Goal: Task Accomplishment & Management: Use online tool/utility

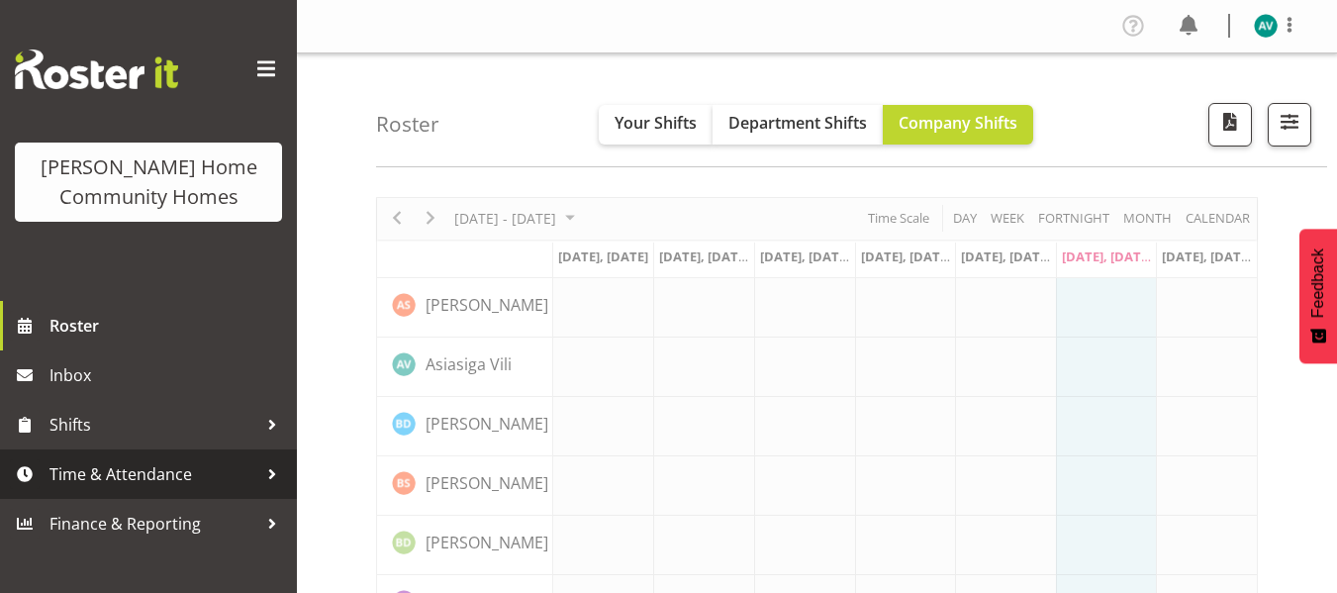
click at [172, 467] on span "Time & Attendance" at bounding box center [153, 474] width 208 height 30
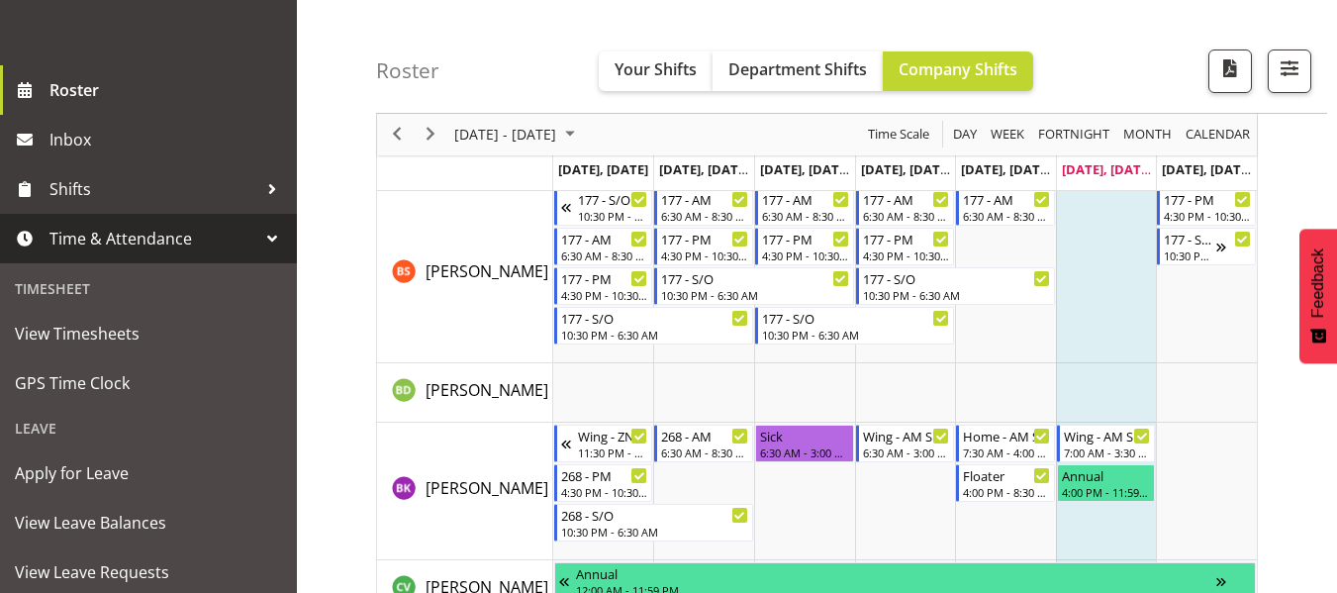
scroll to position [236, 0]
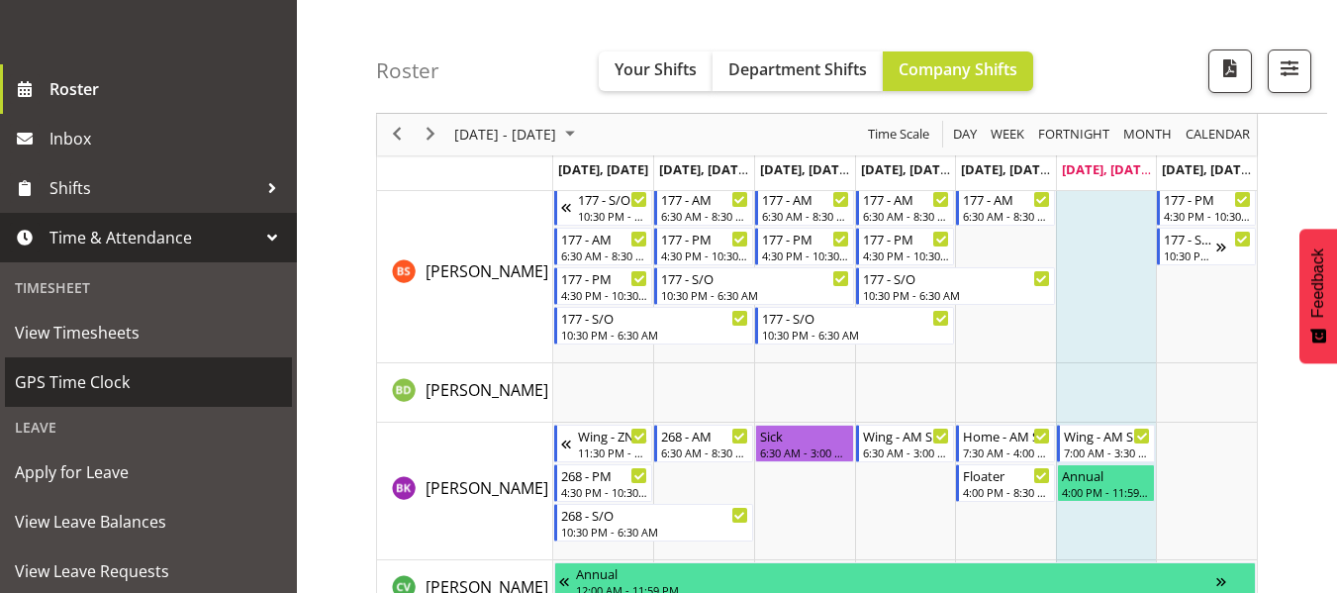
click at [92, 374] on span "GPS Time Clock" at bounding box center [148, 382] width 267 height 30
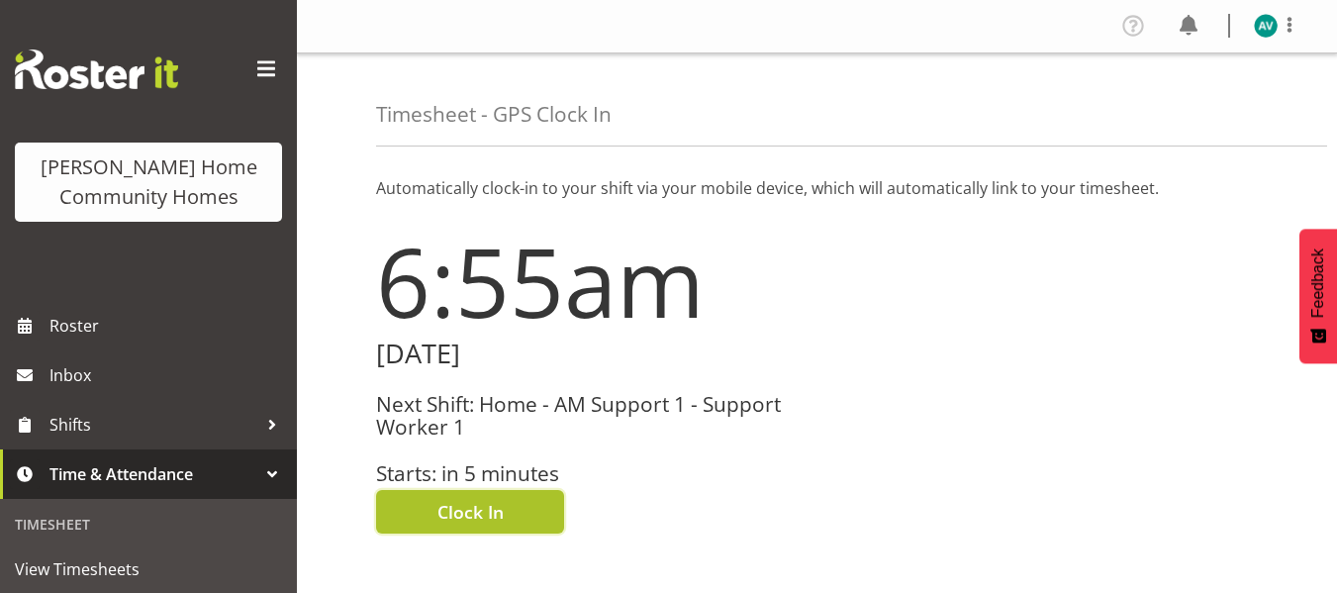
click at [426, 515] on button "Clock In" at bounding box center [470, 512] width 188 height 44
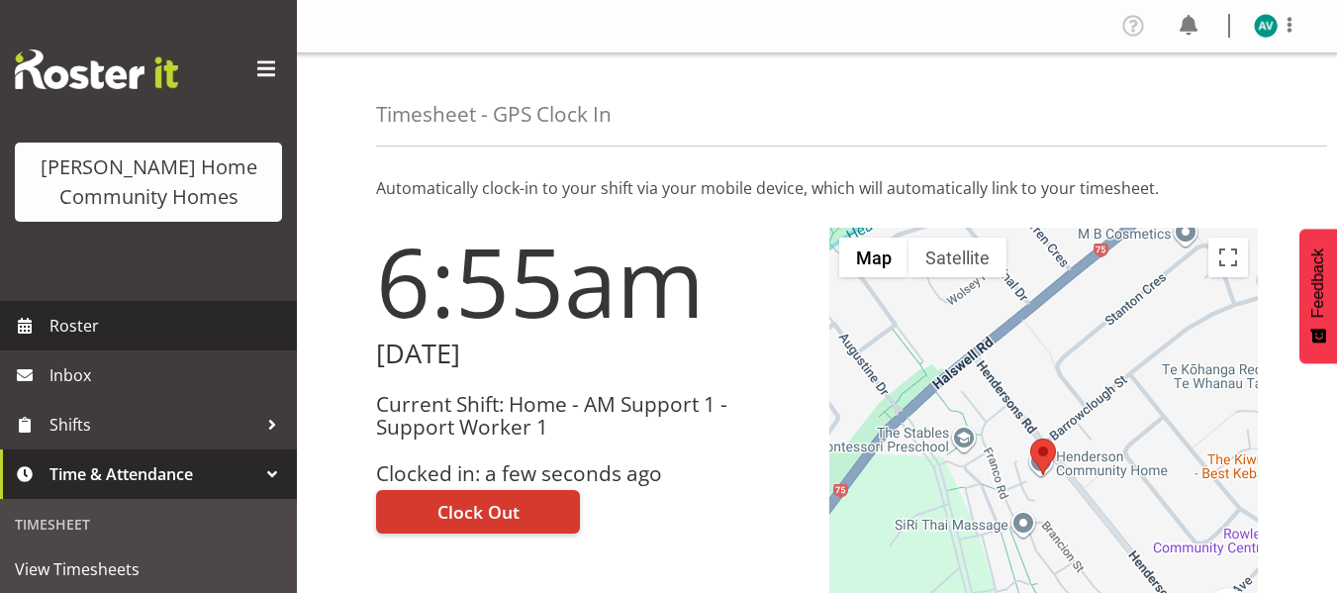
click at [127, 325] on span "Roster" at bounding box center [167, 326] width 237 height 30
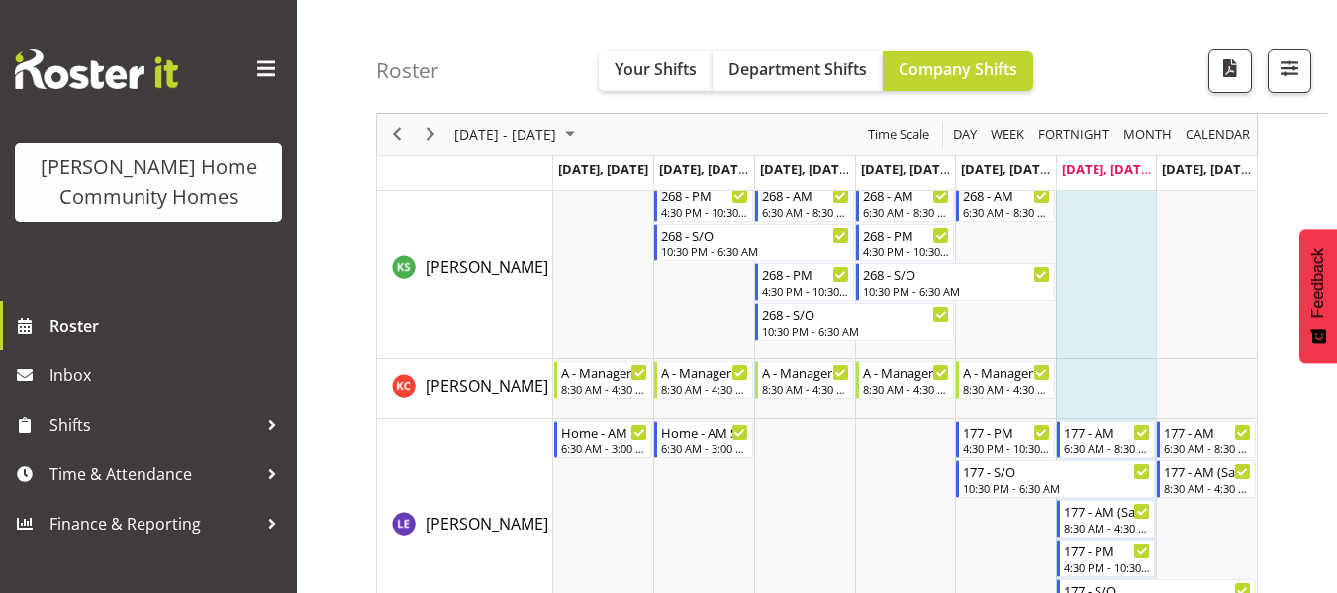
scroll to position [1737, 0]
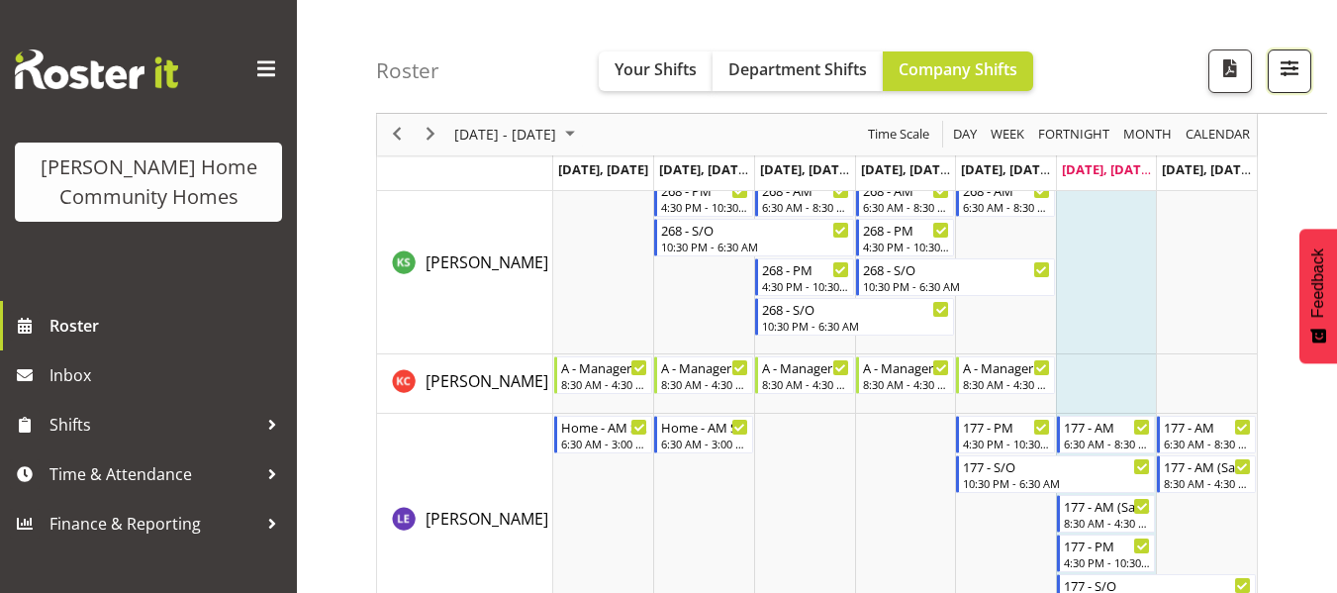
click at [1304, 59] on button "button" at bounding box center [1290, 71] width 44 height 44
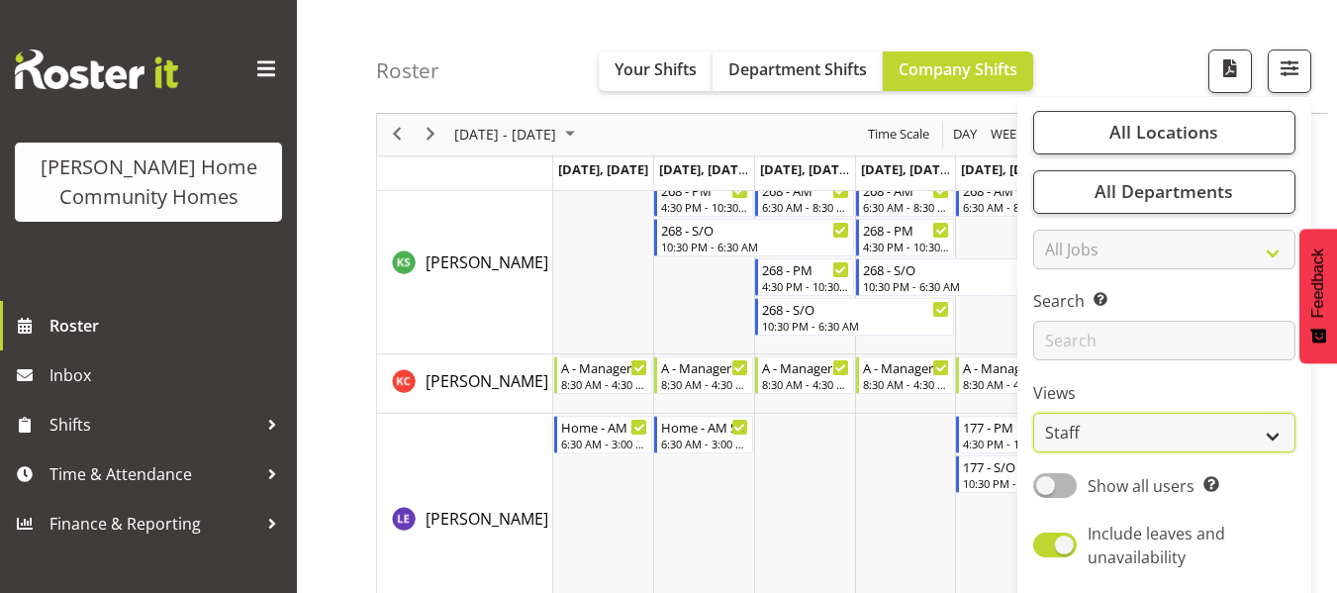
click at [1079, 433] on select "Staff Role Shift - Horizontal Shift - Vertical Staff - Location" at bounding box center [1164, 434] width 262 height 40
select select "role"
click at [1034, 414] on select "Staff Role Shift - Horizontal Shift - Vertical Staff - Location" at bounding box center [1164, 434] width 262 height 40
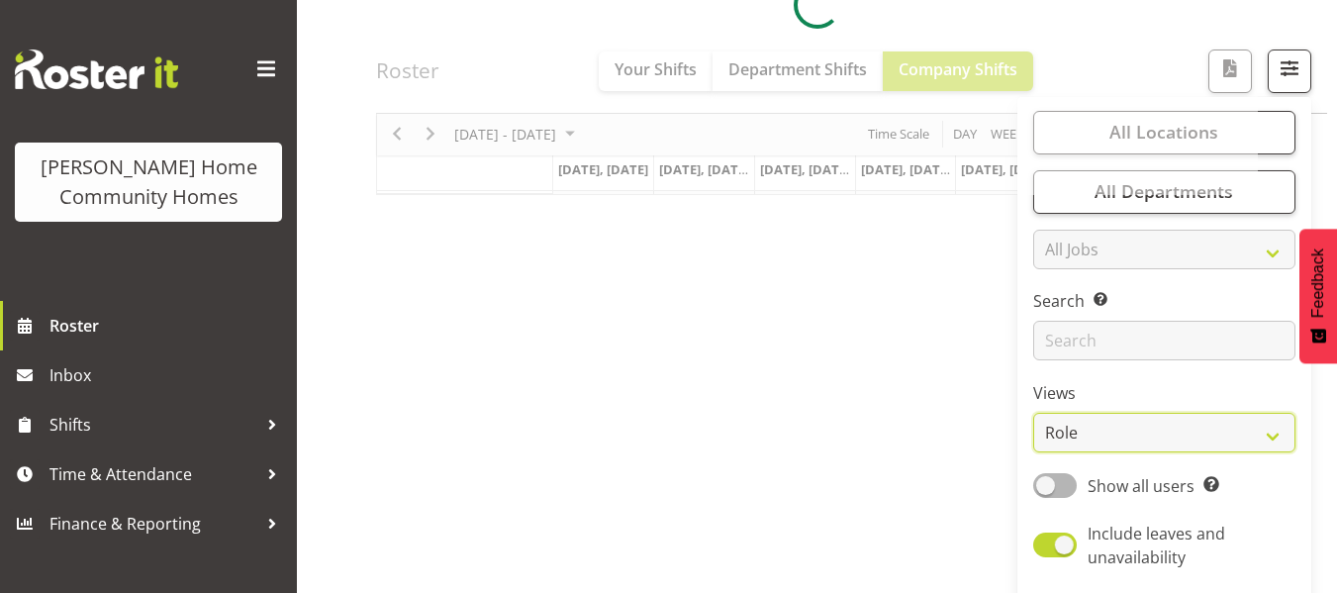
scroll to position [249, 0]
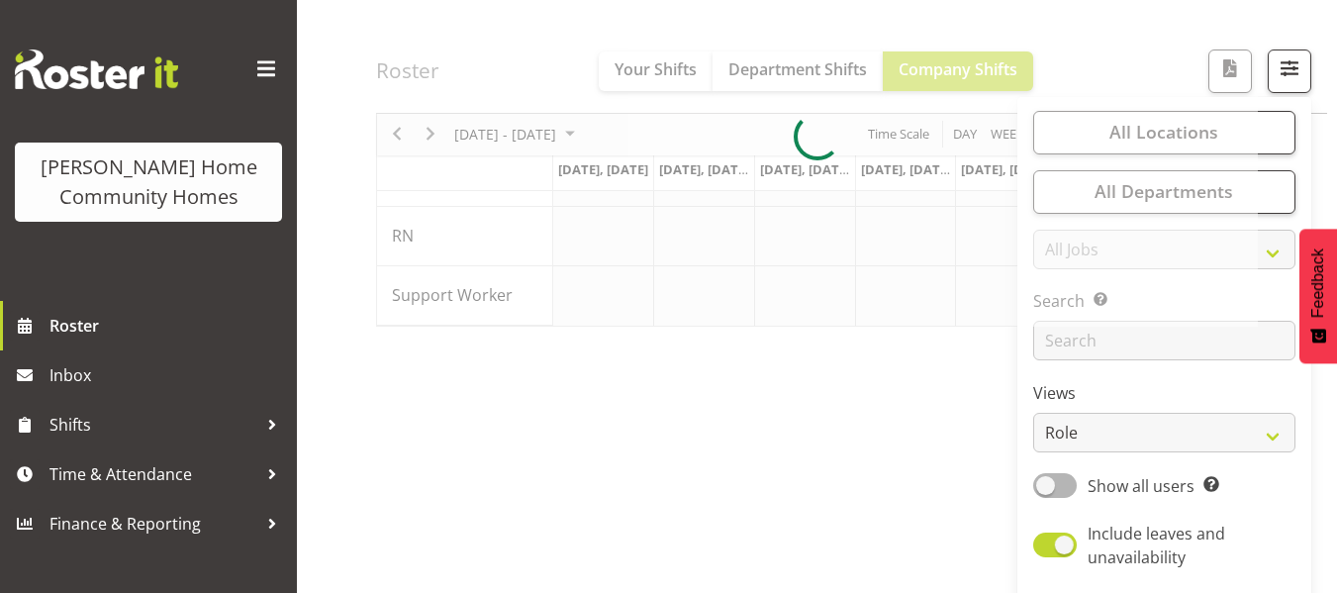
click at [1181, 19] on div at bounding box center [817, 137] width 882 height 379
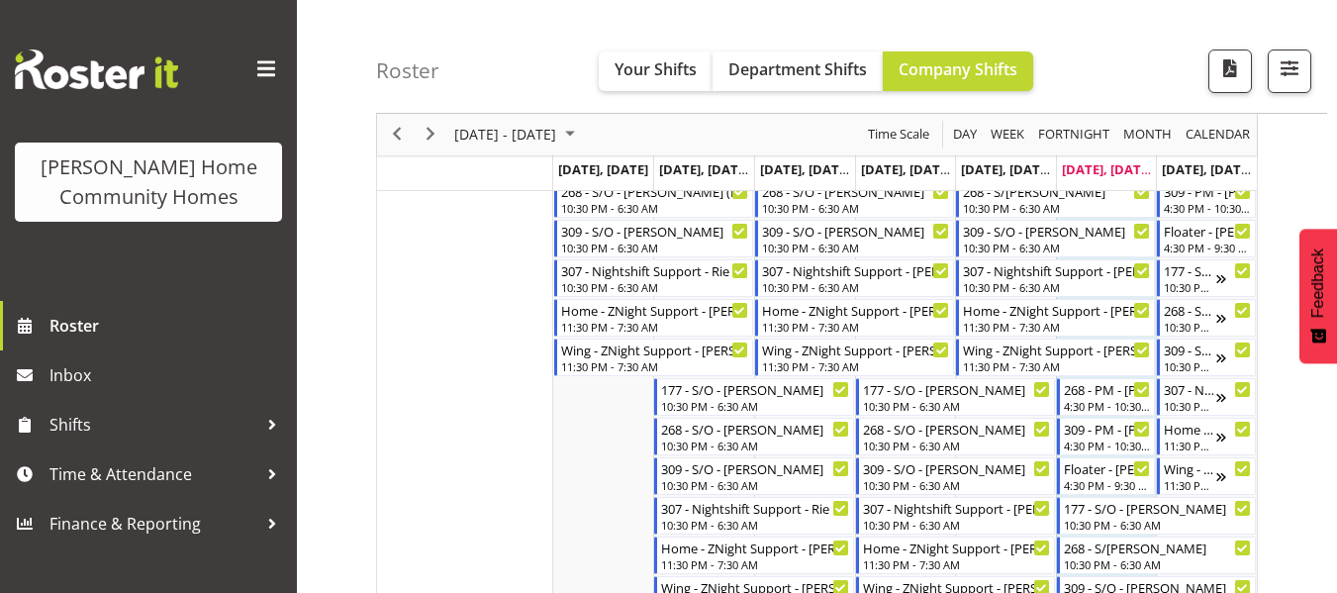
scroll to position [1302, 0]
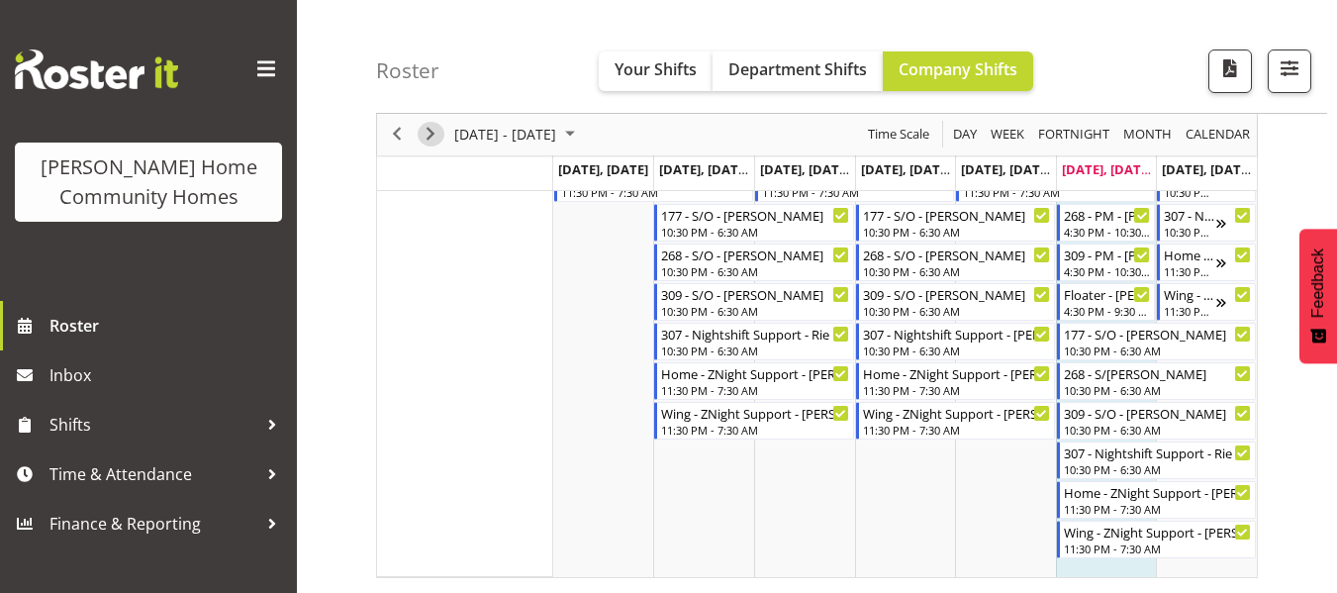
click at [433, 136] on span "Next" at bounding box center [431, 135] width 24 height 25
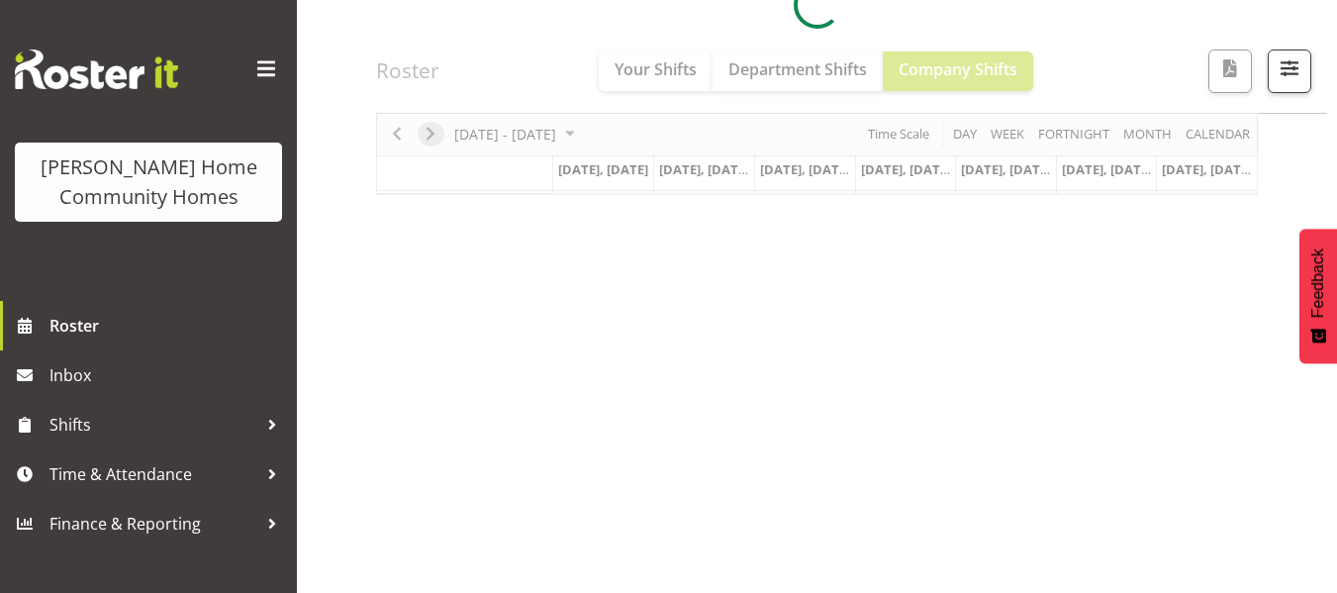
scroll to position [381, 0]
click at [691, 266] on div "August 18 - 24, 2025 Today Day Week Fortnight Month calendar Month Agenda Time …" at bounding box center [856, 197] width 961 height 792
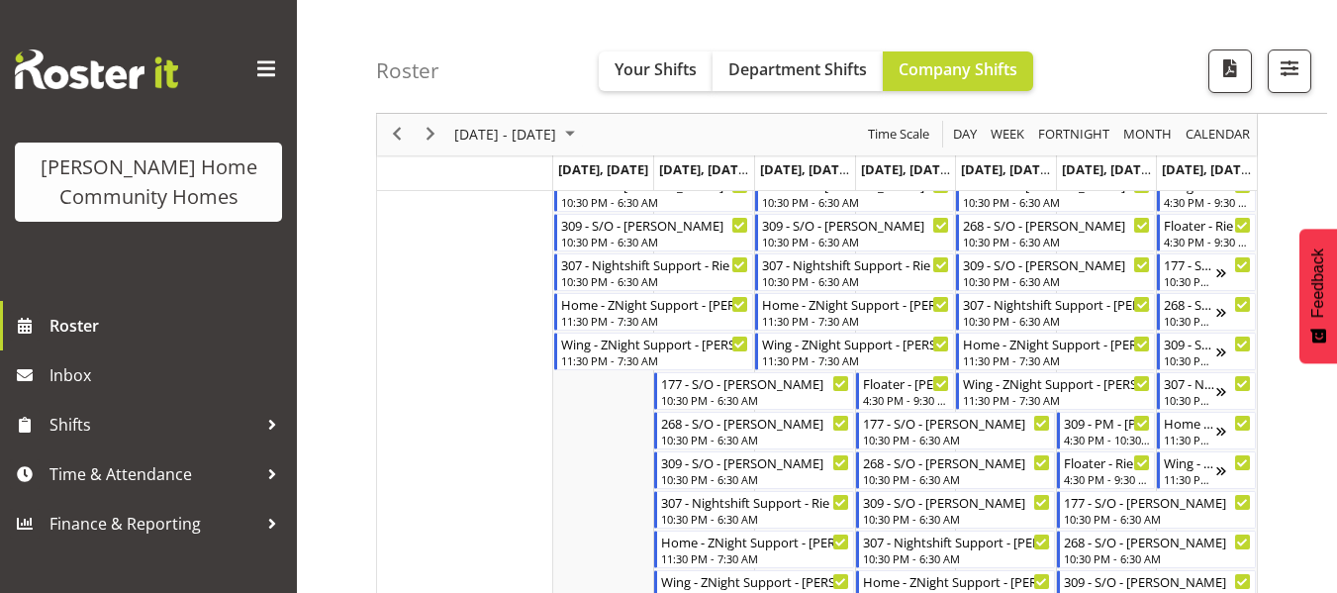
scroll to position [1302, 0]
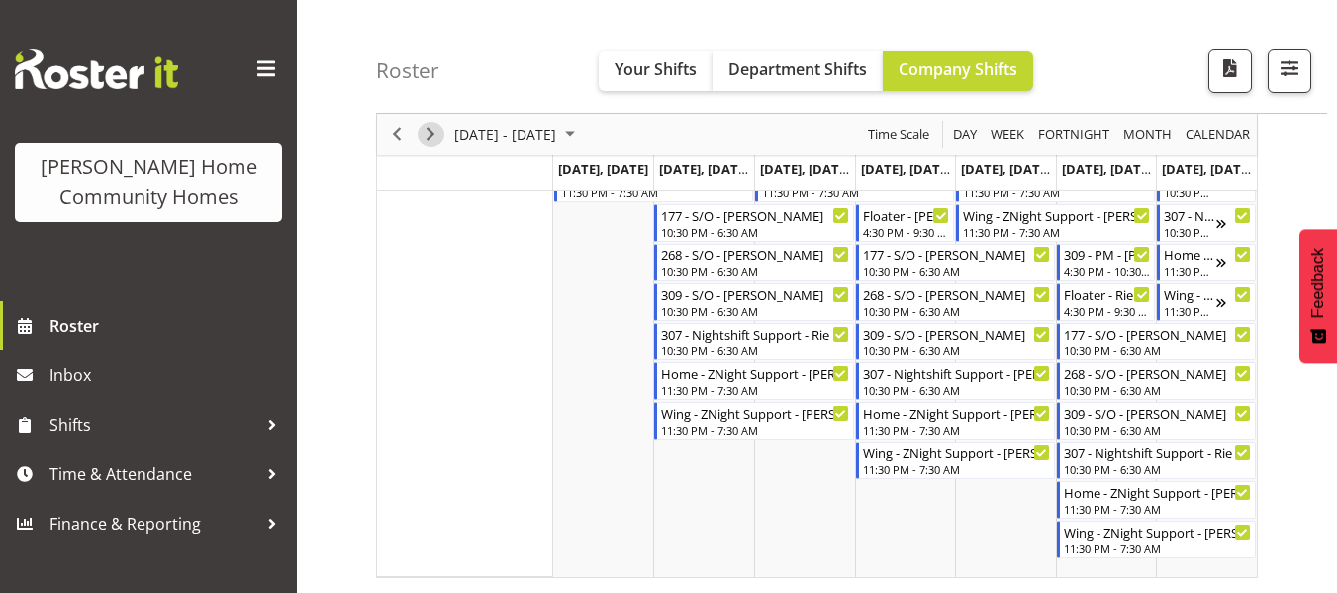
click at [417, 125] on div "next period" at bounding box center [431, 135] width 34 height 42
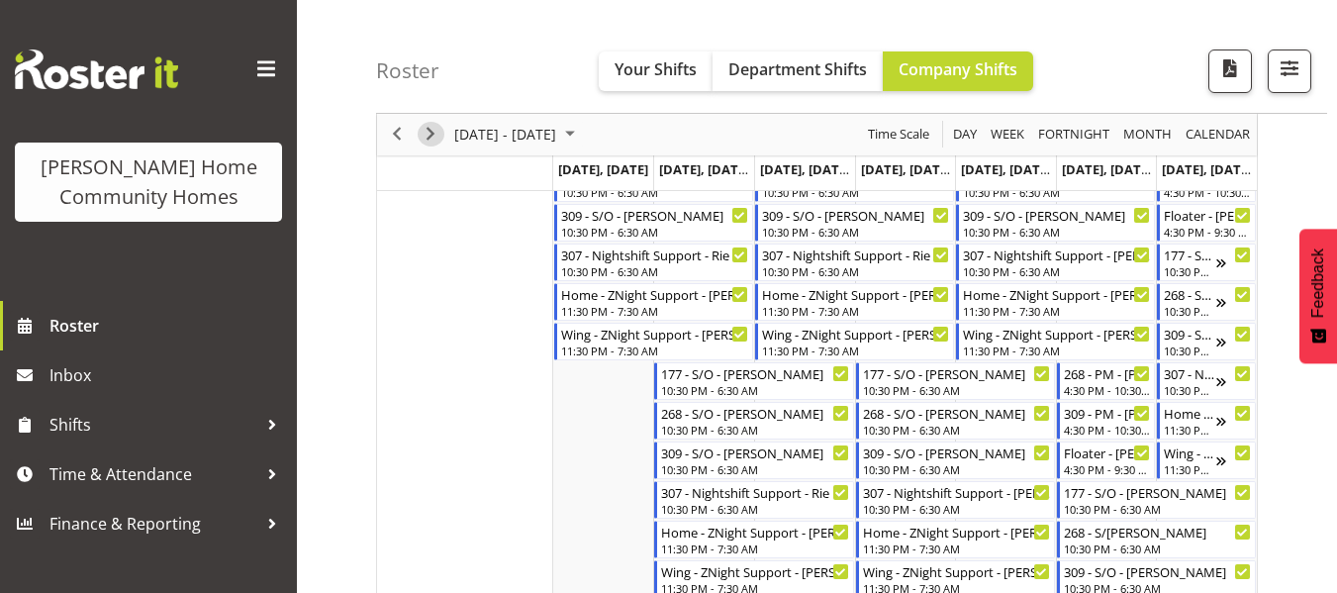
scroll to position [1302, 0]
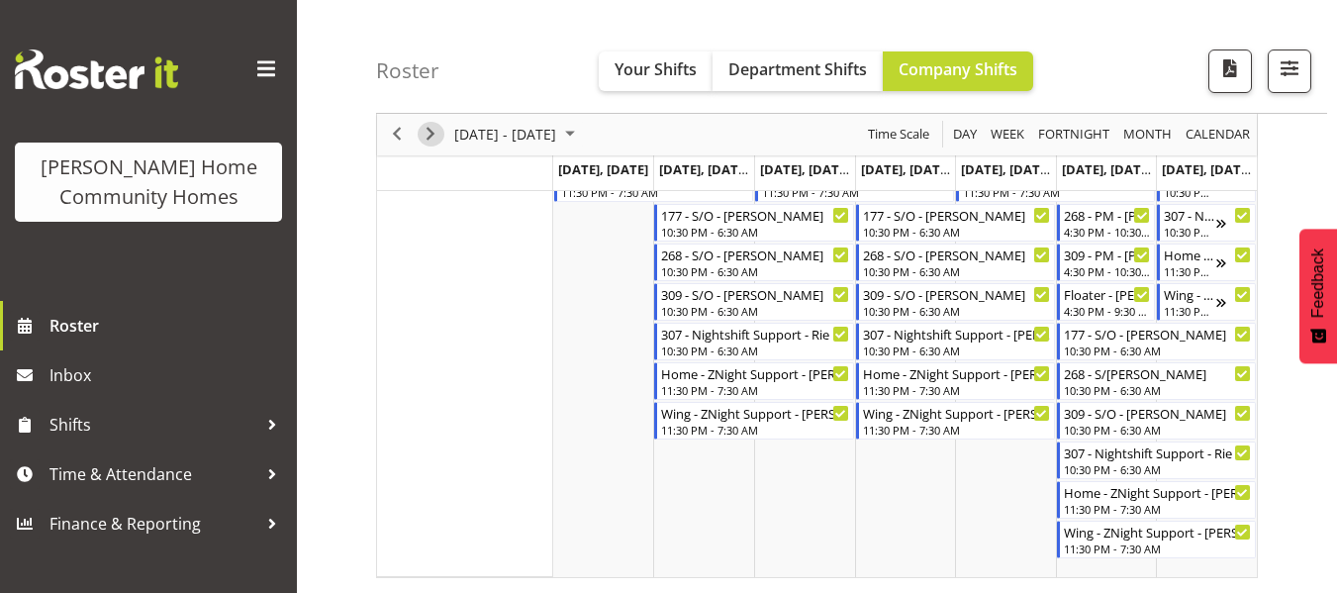
click at [429, 127] on span "Next" at bounding box center [431, 135] width 24 height 25
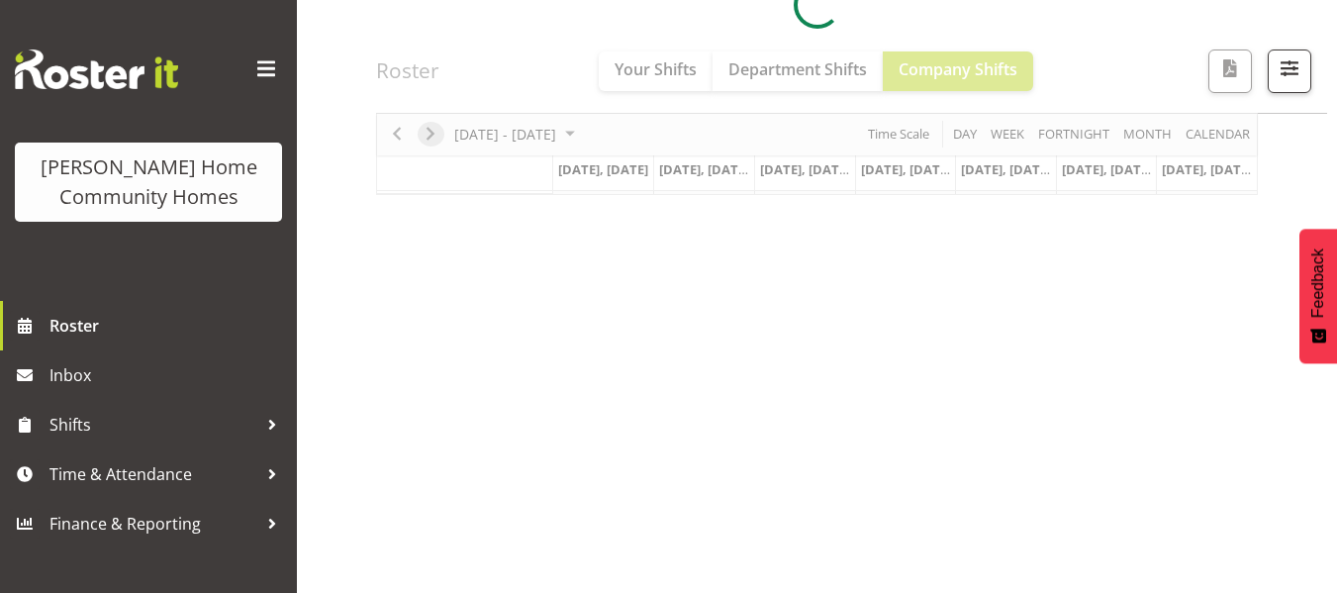
scroll to position [381, 0]
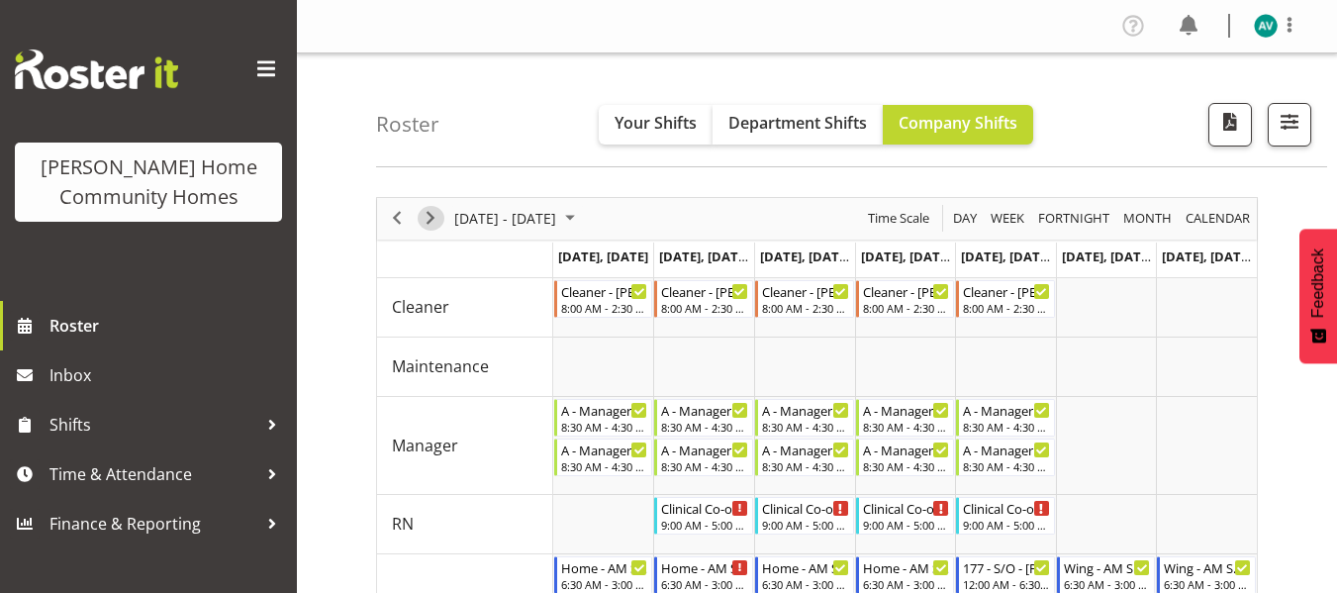
click at [437, 225] on span "Next" at bounding box center [431, 218] width 24 height 25
